Goal: Task Accomplishment & Management: Complete application form

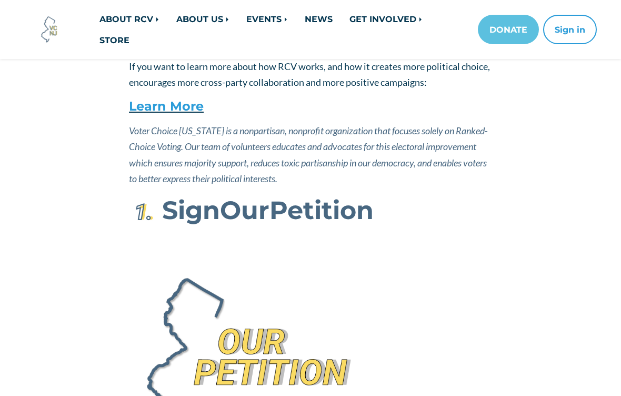
scroll to position [172, 0]
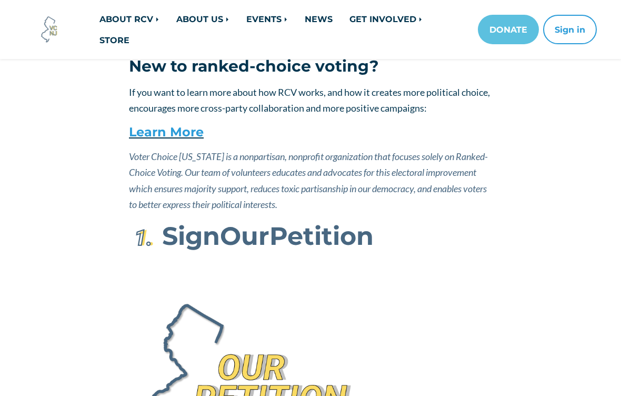
click at [147, 134] on link "Learn More" at bounding box center [166, 131] width 75 height 15
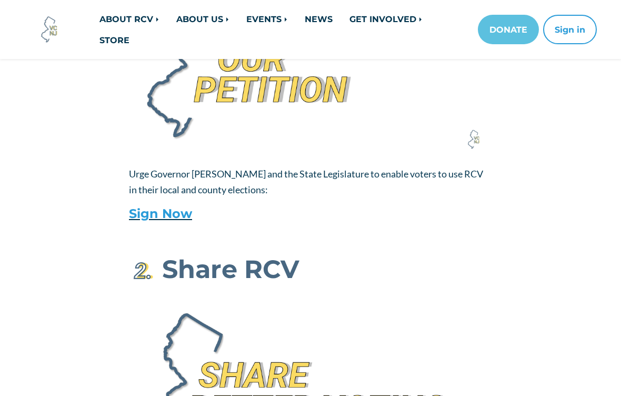
scroll to position [520, 0]
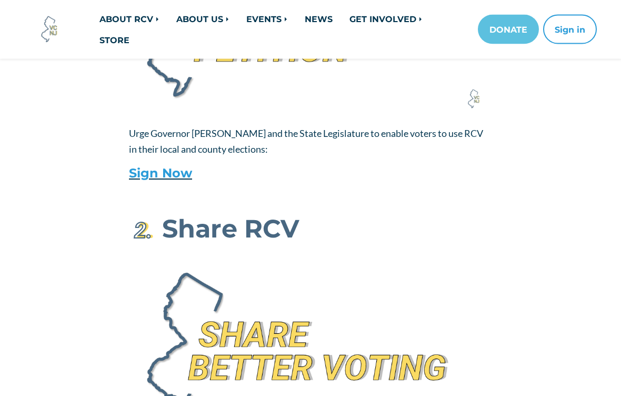
click at [135, 173] on link "Sign Now" at bounding box center [160, 173] width 63 height 15
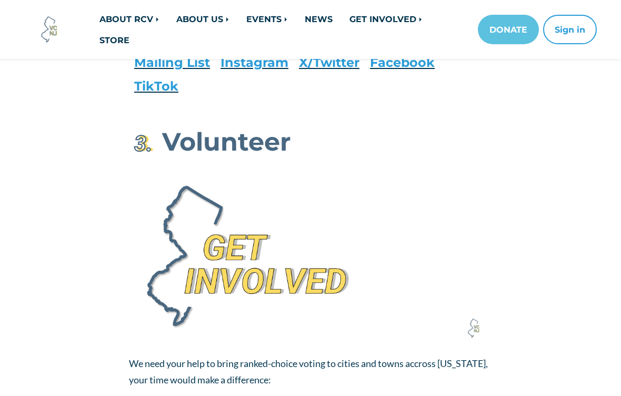
scroll to position [1026, 0]
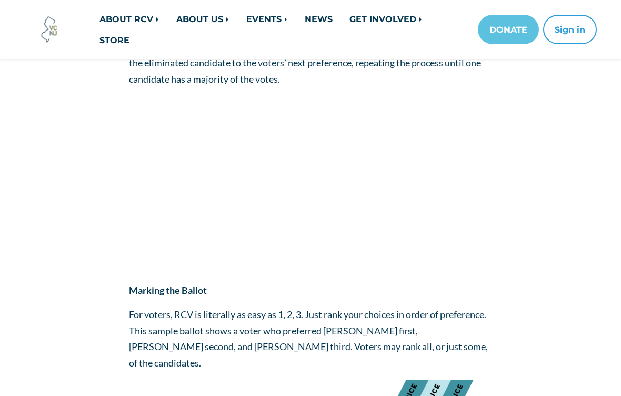
scroll to position [226, 0]
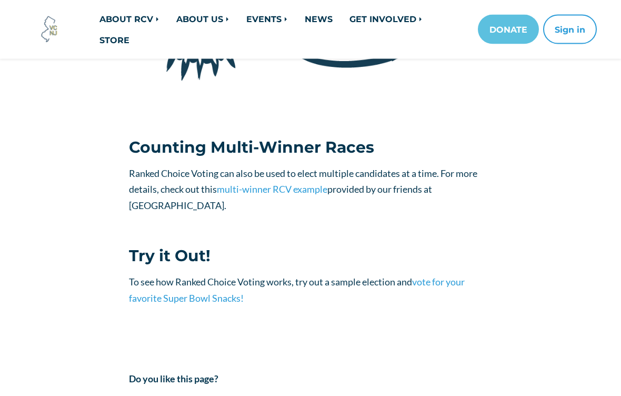
scroll to position [1114, 0]
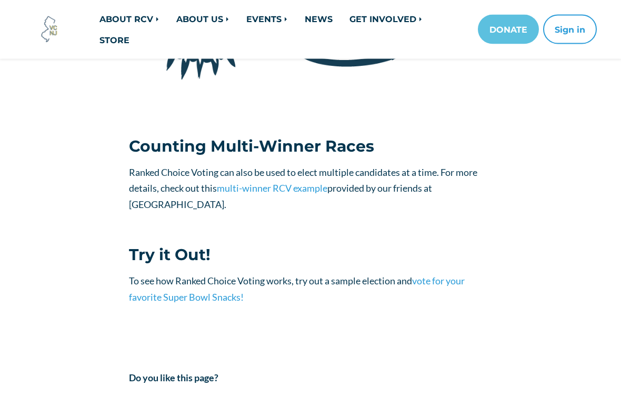
click at [449, 275] on link "vote for your favorite Super Bowl Snacks!" at bounding box center [297, 289] width 336 height 28
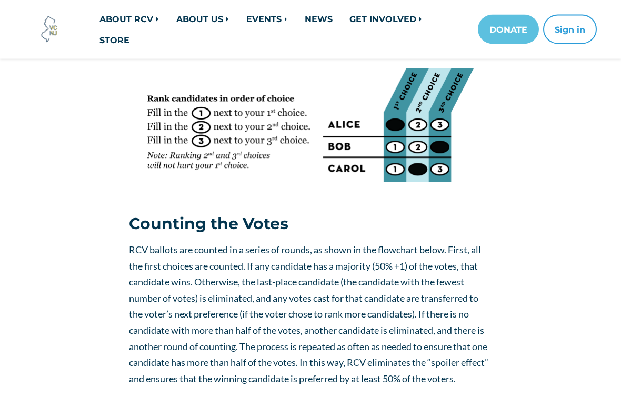
scroll to position [517, 0]
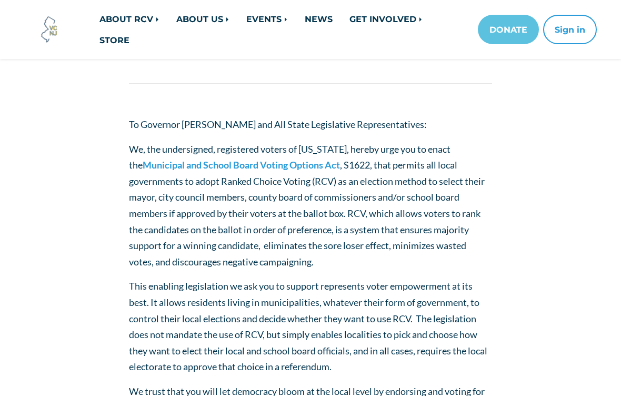
scroll to position [581, 0]
